Goal: Obtain resource: Download file/media

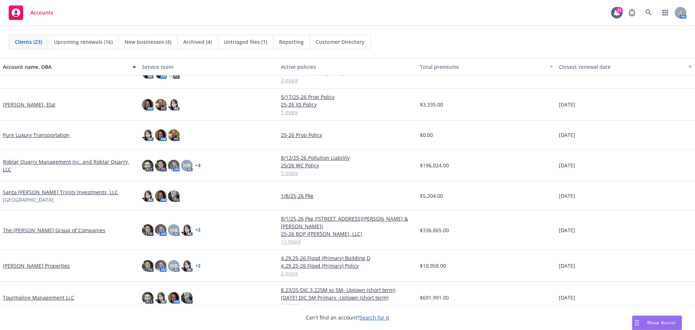
scroll to position [437, 0]
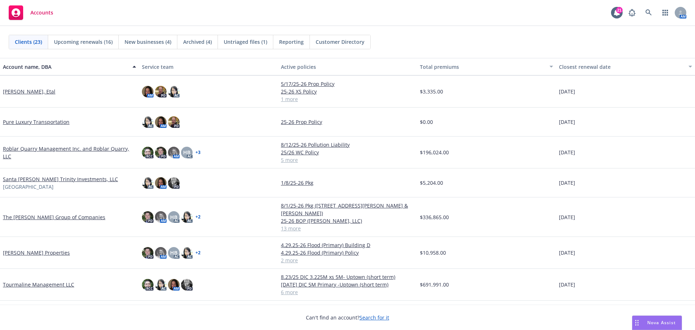
click at [41, 280] on link "Tourmaline Management LLC" at bounding box center [38, 284] width 71 height 8
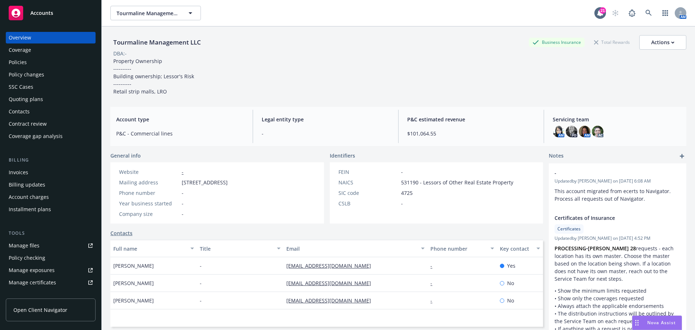
click at [37, 63] on div "Policies" at bounding box center [51, 62] width 84 height 12
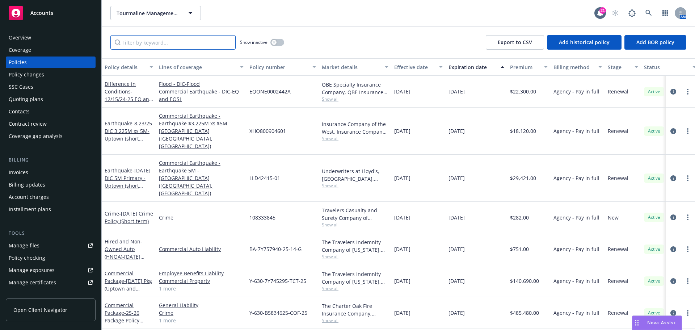
click at [168, 45] on input "Filter by keyword..." at bounding box center [172, 42] width 125 height 14
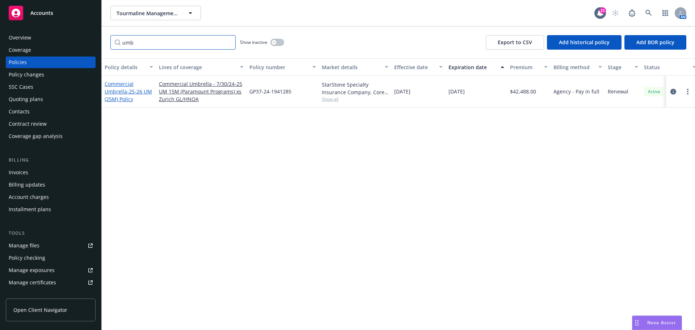
type input "umb"
click at [132, 93] on span "- 25-26 UM (25M) Policy" at bounding box center [128, 95] width 47 height 14
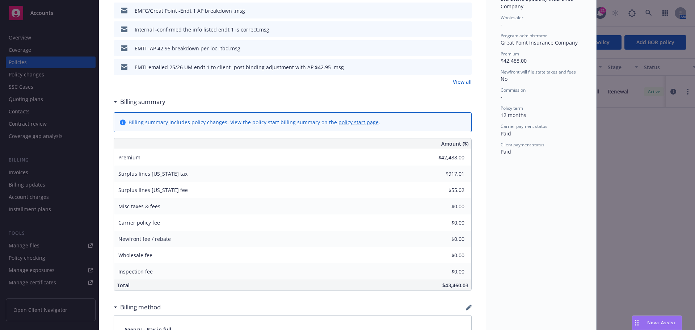
scroll to position [253, 0]
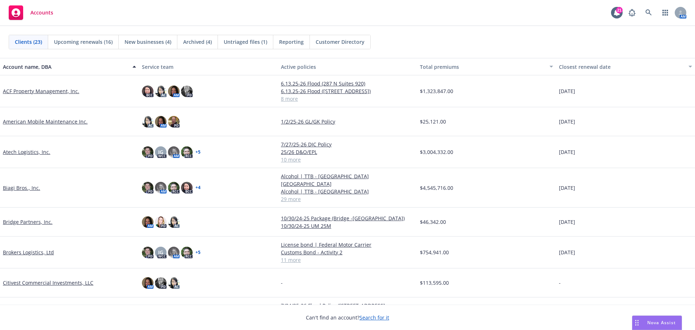
scroll to position [72, 0]
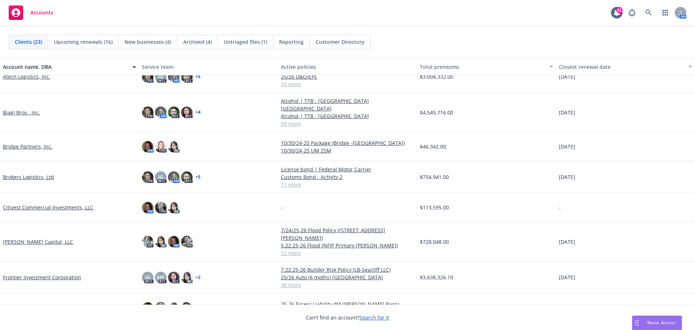
click at [34, 273] on link "Frontier Investment Corporation" at bounding box center [42, 277] width 78 height 8
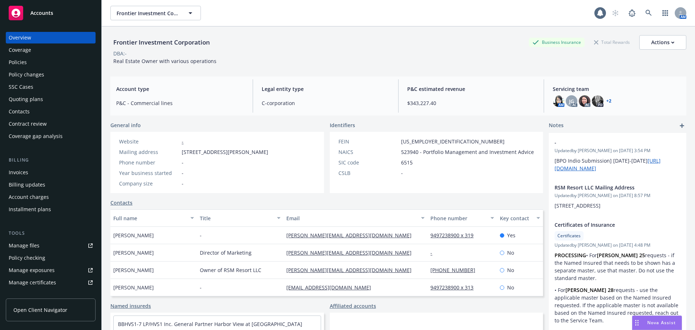
click at [38, 65] on div "Policies" at bounding box center [51, 62] width 84 height 12
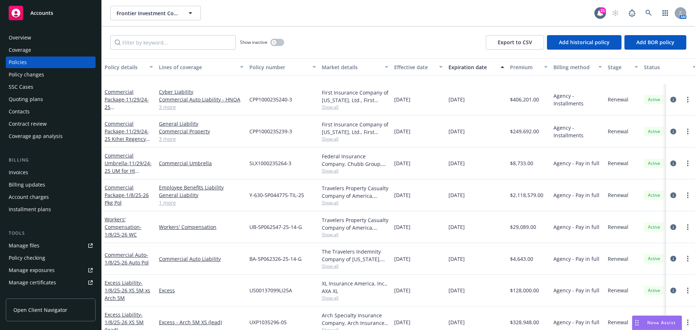
scroll to position [289, 0]
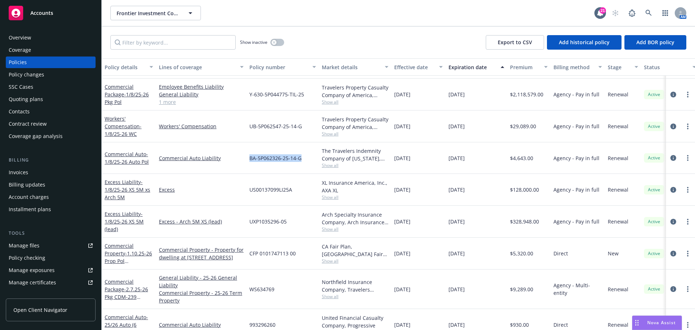
drag, startPoint x: 301, startPoint y: 158, endPoint x: 251, endPoint y: 160, distance: 50.0
click at [251, 160] on span "BA-5P062326-25-14-G" at bounding box center [275, 158] width 52 height 8
click at [135, 155] on link "Commercial Auto - 1/8/25-26 Auto Pol" at bounding box center [127, 158] width 44 height 14
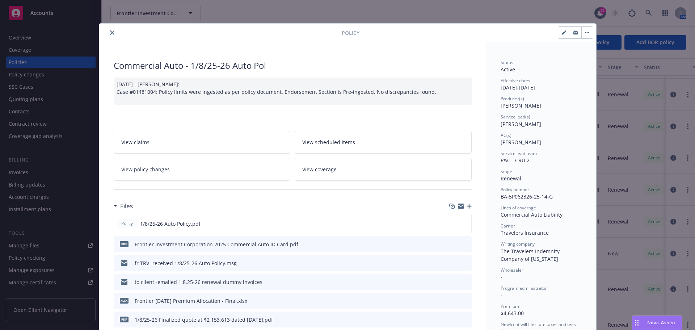
click at [450, 244] on icon "download file" at bounding box center [453, 244] width 6 height 6
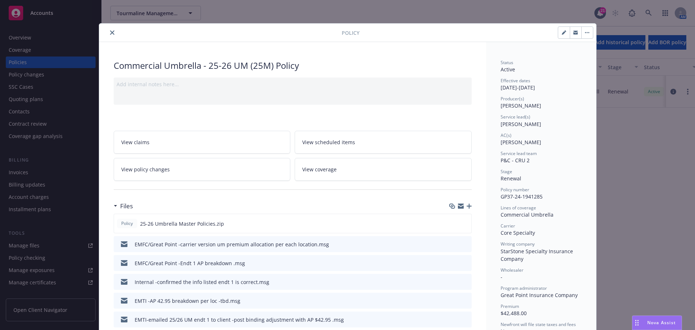
click at [110, 33] on icon "close" at bounding box center [112, 32] width 4 height 4
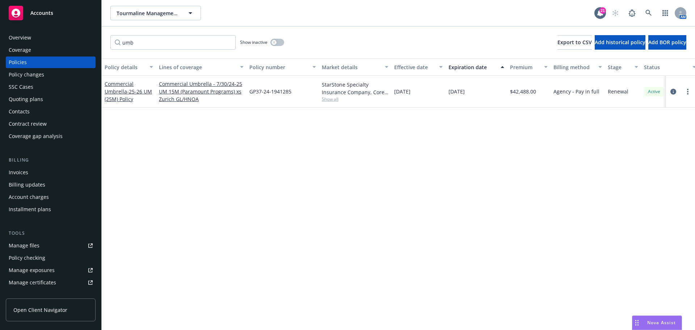
click at [51, 10] on span "Accounts" at bounding box center [41, 13] width 23 height 6
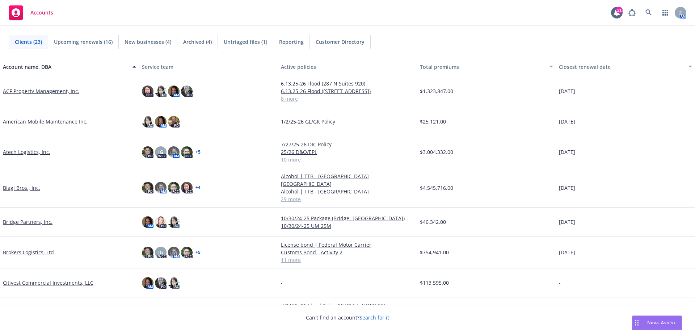
scroll to position [109, 0]
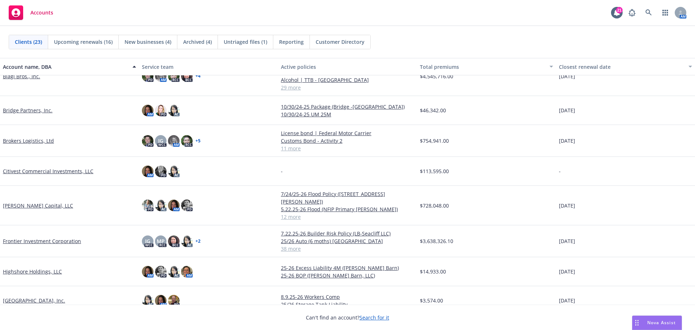
click at [27, 237] on link "Frontier Investment Corporation" at bounding box center [42, 241] width 78 height 8
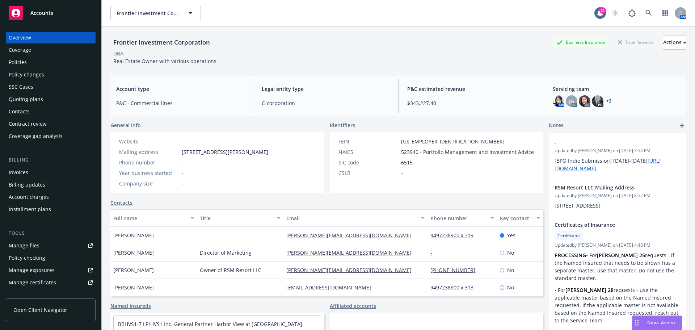
click at [40, 63] on div "Policies" at bounding box center [51, 62] width 84 height 12
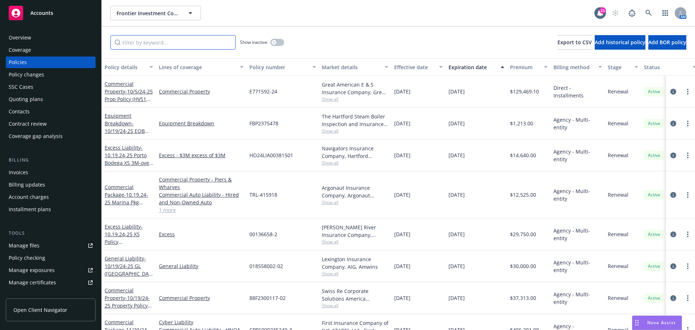
click at [160, 40] on input "Filter by keyword..." at bounding box center [172, 42] width 125 height 14
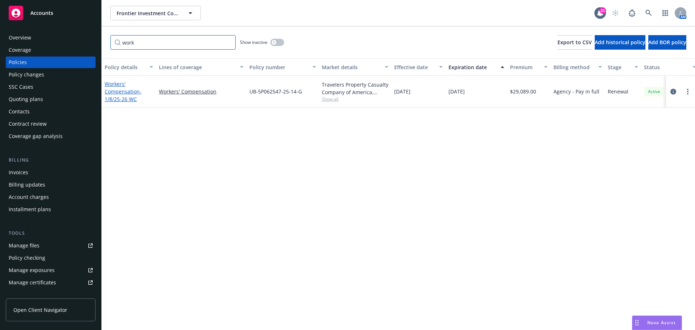
type input "work"
click at [120, 92] on link "Workers' Compensation - 1/8/25-26 WC" at bounding box center [123, 91] width 37 height 22
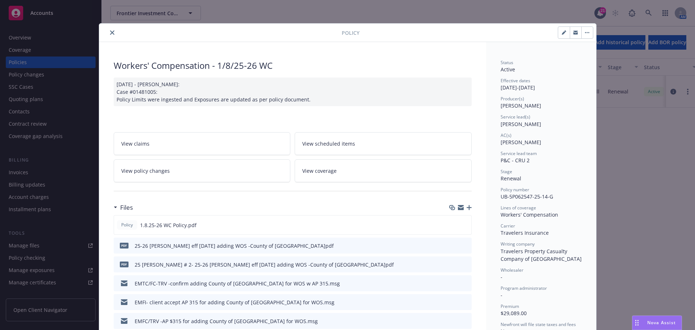
click at [452, 244] on icon "download file" at bounding box center [452, 244] width 5 height 4
click at [464, 263] on icon "preview file" at bounding box center [464, 263] width 7 height 5
